Goal: Navigation & Orientation: Find specific page/section

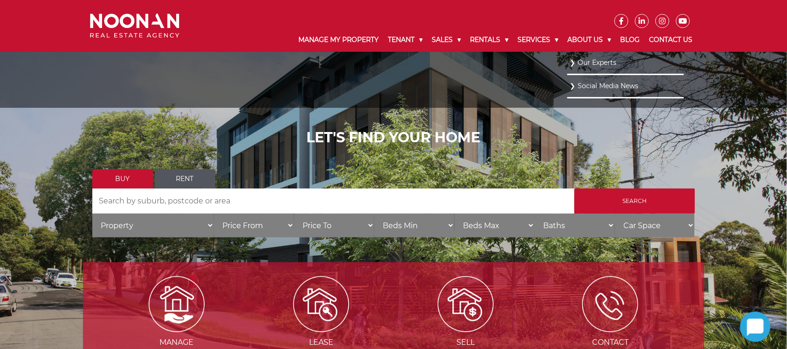
click at [589, 64] on link "Our Experts" at bounding box center [626, 62] width 112 height 13
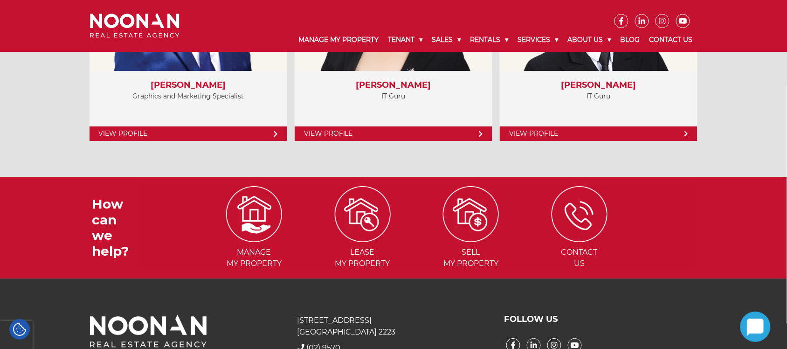
scroll to position [4128, 0]
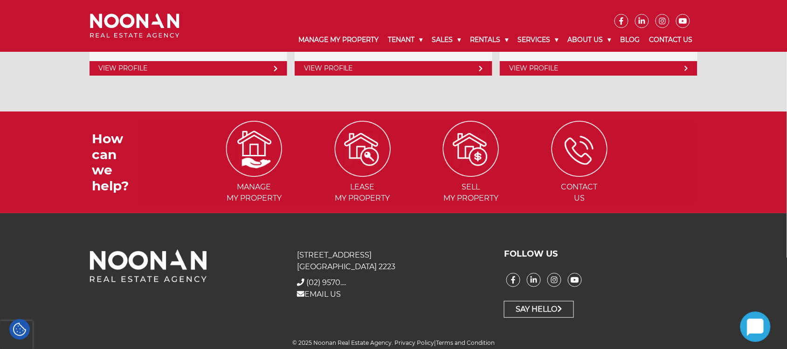
click at [129, 33] on img at bounding box center [135, 26] width 90 height 25
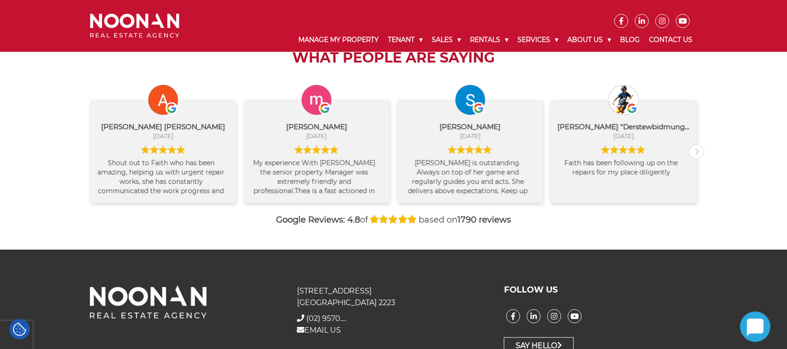
scroll to position [991, 0]
